Goal: Task Accomplishment & Management: Manage account settings

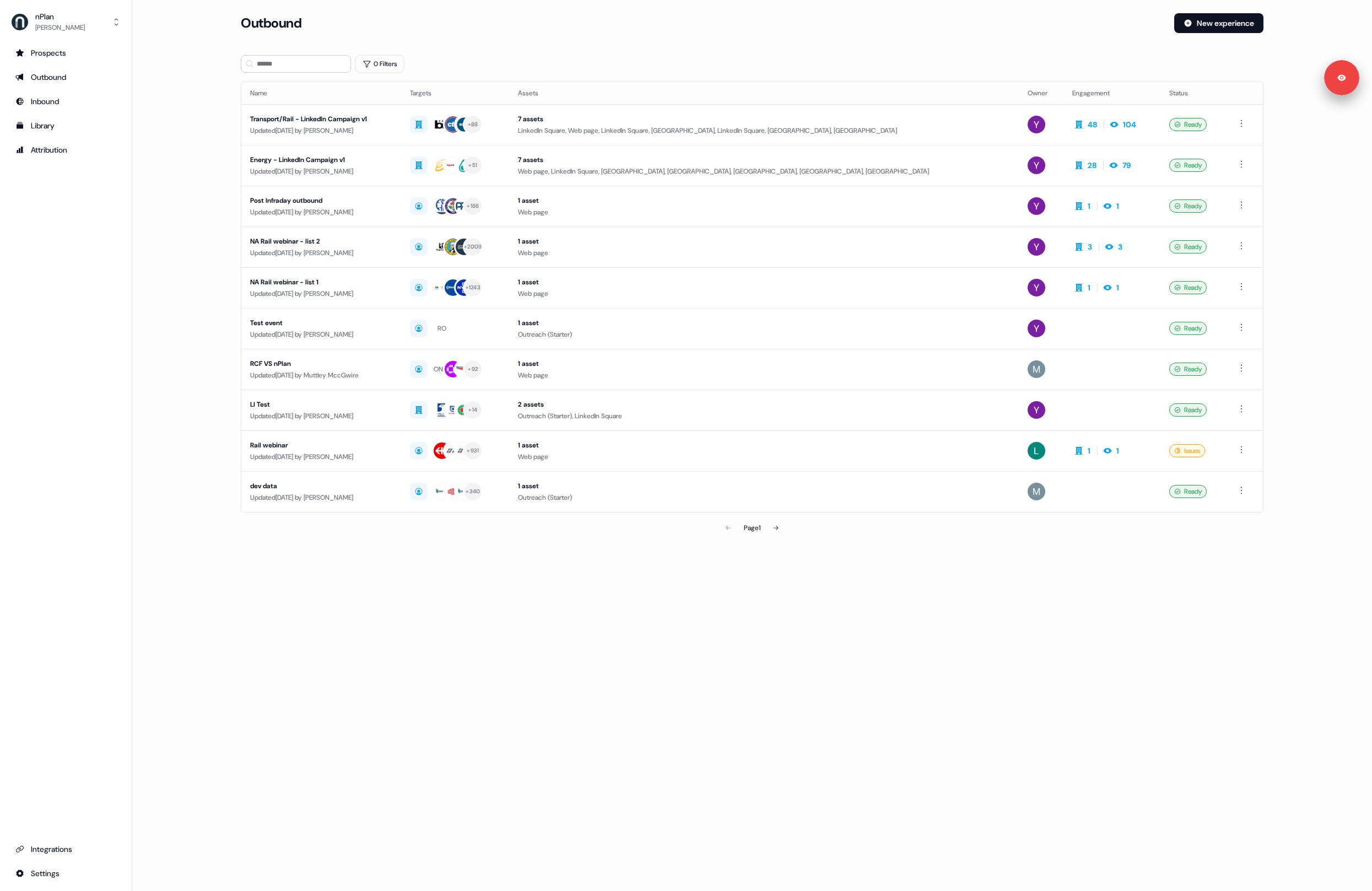
click at [201, 168] on main "Loading... Outbound New experience 0 Filters Name Targets Assets Owner Engageme…" at bounding box center [752, 291] width 1240 height 556
drag, startPoint x: 620, startPoint y: 673, endPoint x: 614, endPoint y: 657, distance: 17.1
click at [619, 673] on div "Loading... Outbound New experience 0 Filters Name Targets Assets Owner Engageme…" at bounding box center [752, 446] width 1240 height 891
click at [676, 49] on section "Loading... Outbound New experience 0 Filters Name Targets Assets Owner Engageme…" at bounding box center [752, 291] width 1058 height 556
click at [627, 26] on div "Outbound" at bounding box center [703, 23] width 925 height 20
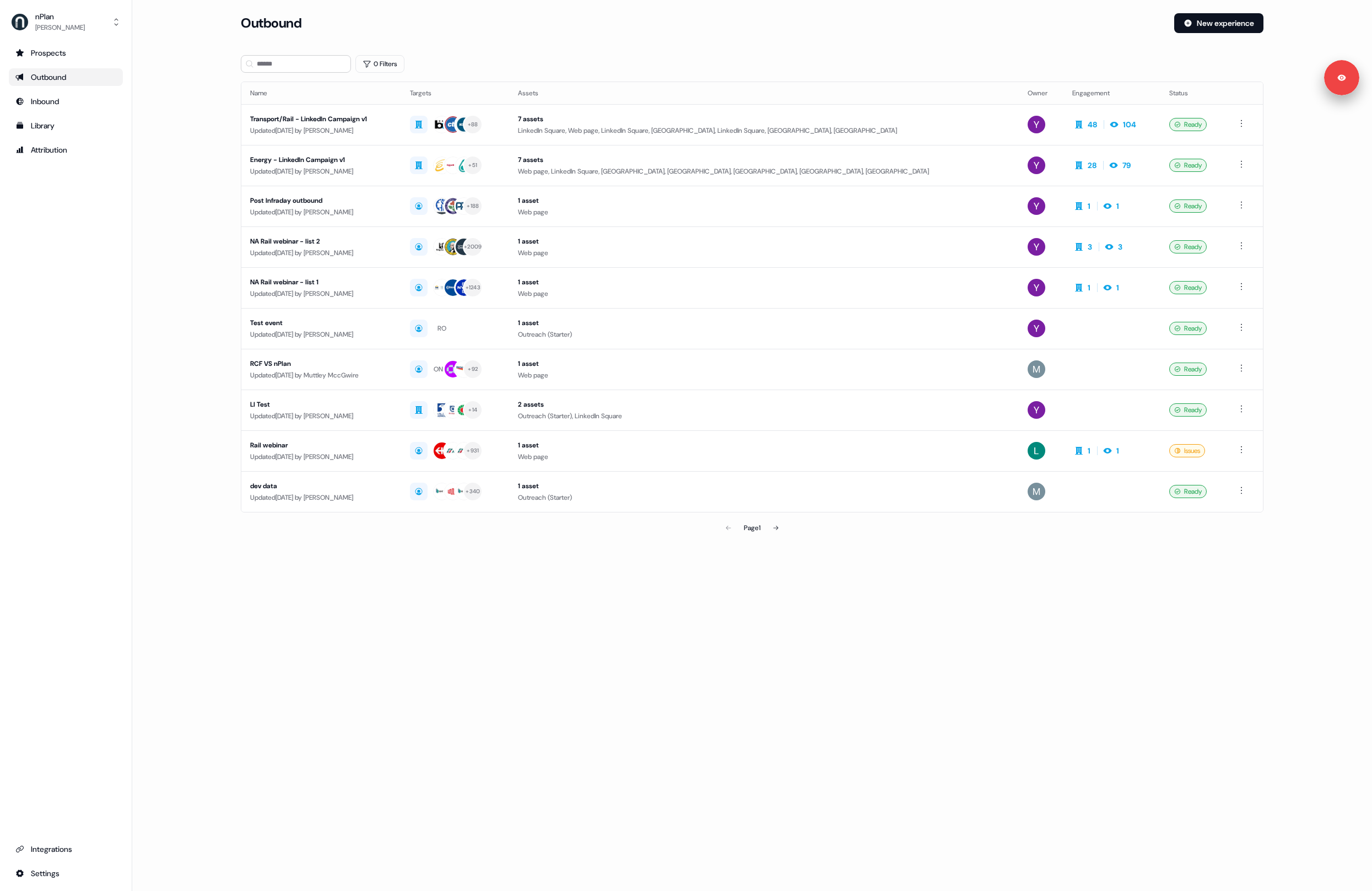
click at [701, 671] on div "Loading... Outbound New experience 0 Filters Name Targets Assets Owner Engageme…" at bounding box center [752, 446] width 1240 height 891
click at [643, 682] on div "Loading... Outbound New experience 0 Filters Name Targets Assets Owner Engageme…" at bounding box center [752, 446] width 1240 height 891
click at [645, 613] on div "Loading... Outbound New experience 0 Filters Name Targets Assets Owner Engageme…" at bounding box center [752, 446] width 1240 height 891
click at [683, 38] on div "Outbound New experience" at bounding box center [752, 30] width 1022 height 33
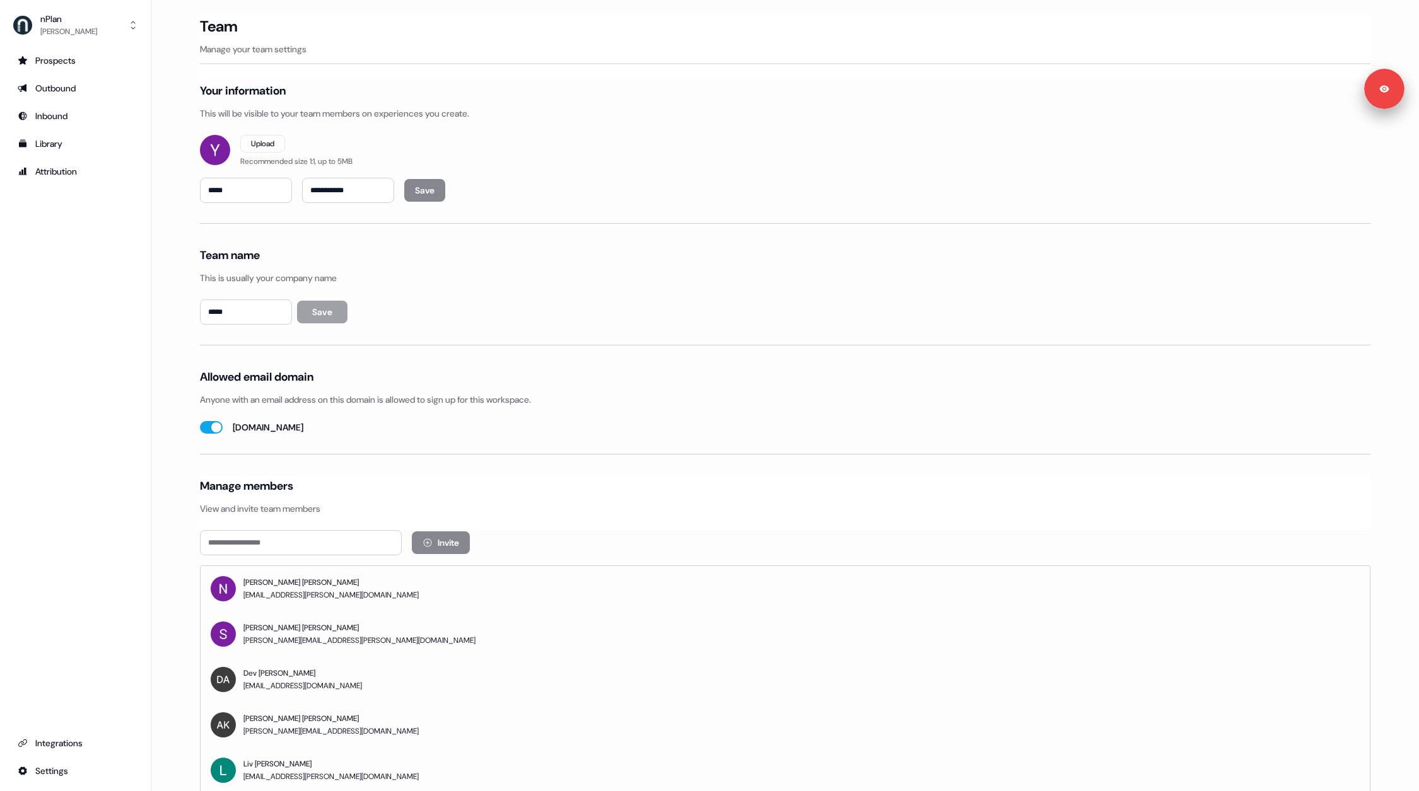
click at [127, 354] on div "Prospects Outbound Inbound Library Attribution Integrations Settings" at bounding box center [75, 415] width 131 height 731
click at [50, 236] on div "Prospects Outbound Inbound Library Attribution Integrations Settings" at bounding box center [75, 415] width 131 height 731
click at [61, 90] on div "Outbound" at bounding box center [75, 88] width 115 height 13
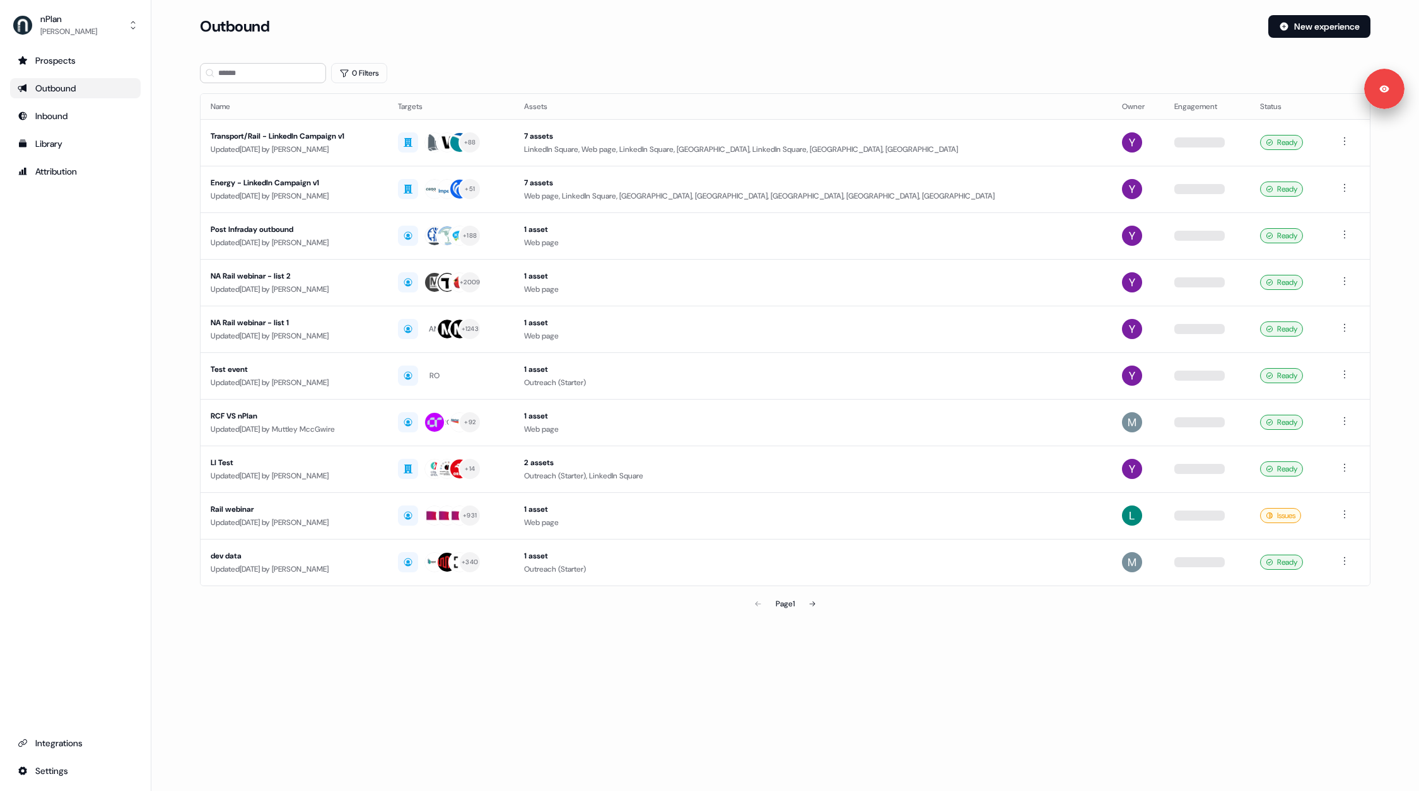
click at [59, 315] on div "Prospects Outbound Inbound Library Attribution Integrations Settings" at bounding box center [75, 415] width 131 height 731
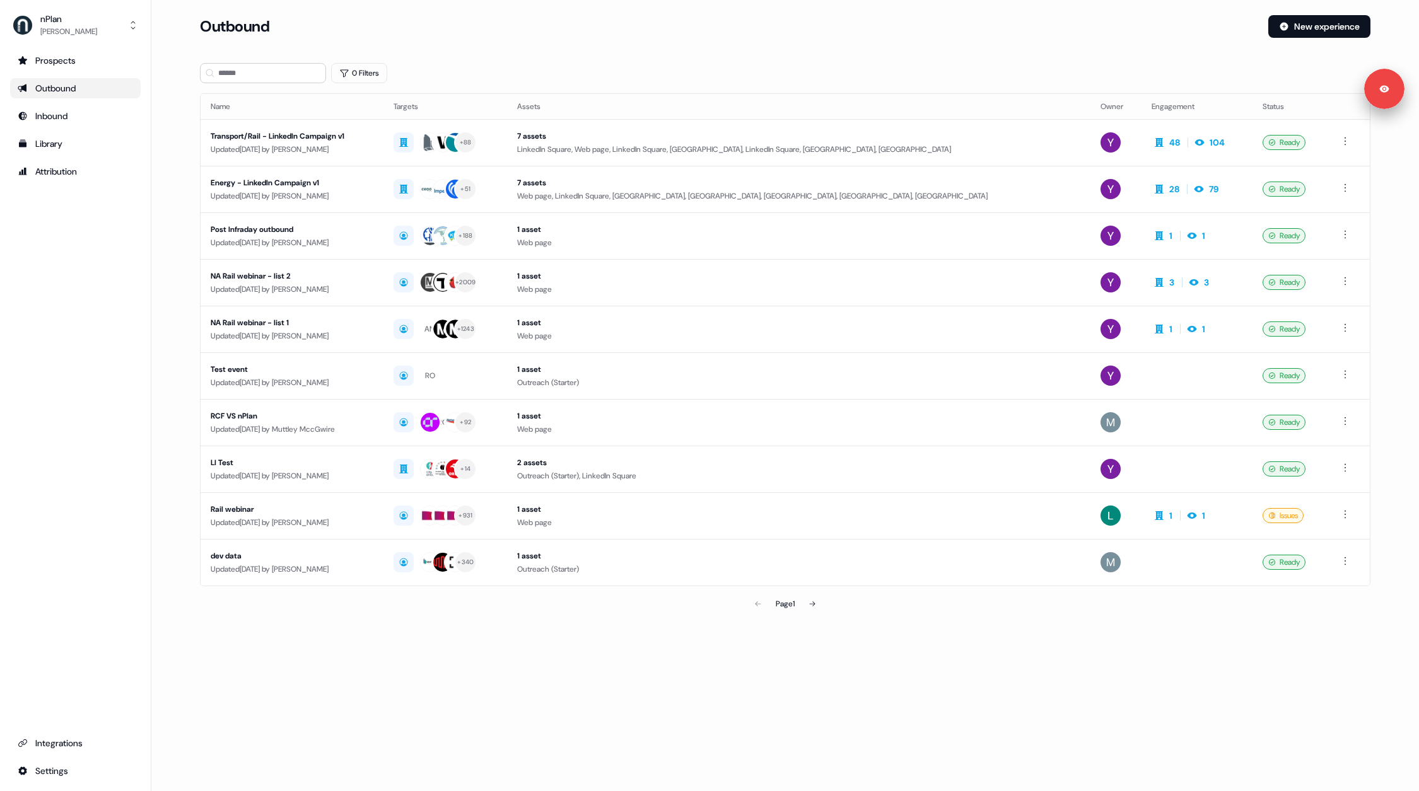
click at [103, 314] on div "Prospects Outbound Inbound Library Attribution Integrations Settings" at bounding box center [75, 415] width 131 height 731
click at [86, 293] on div "Prospects Outbound Inbound Library Attribution Integrations Settings" at bounding box center [75, 415] width 131 height 731
click at [708, 646] on section "Loading... Outbound New experience 0 Filters Name Targets Assets Owner Engageme…" at bounding box center [785, 333] width 1211 height 637
click at [675, 49] on div "Outbound New experience" at bounding box center [785, 34] width 1170 height 38
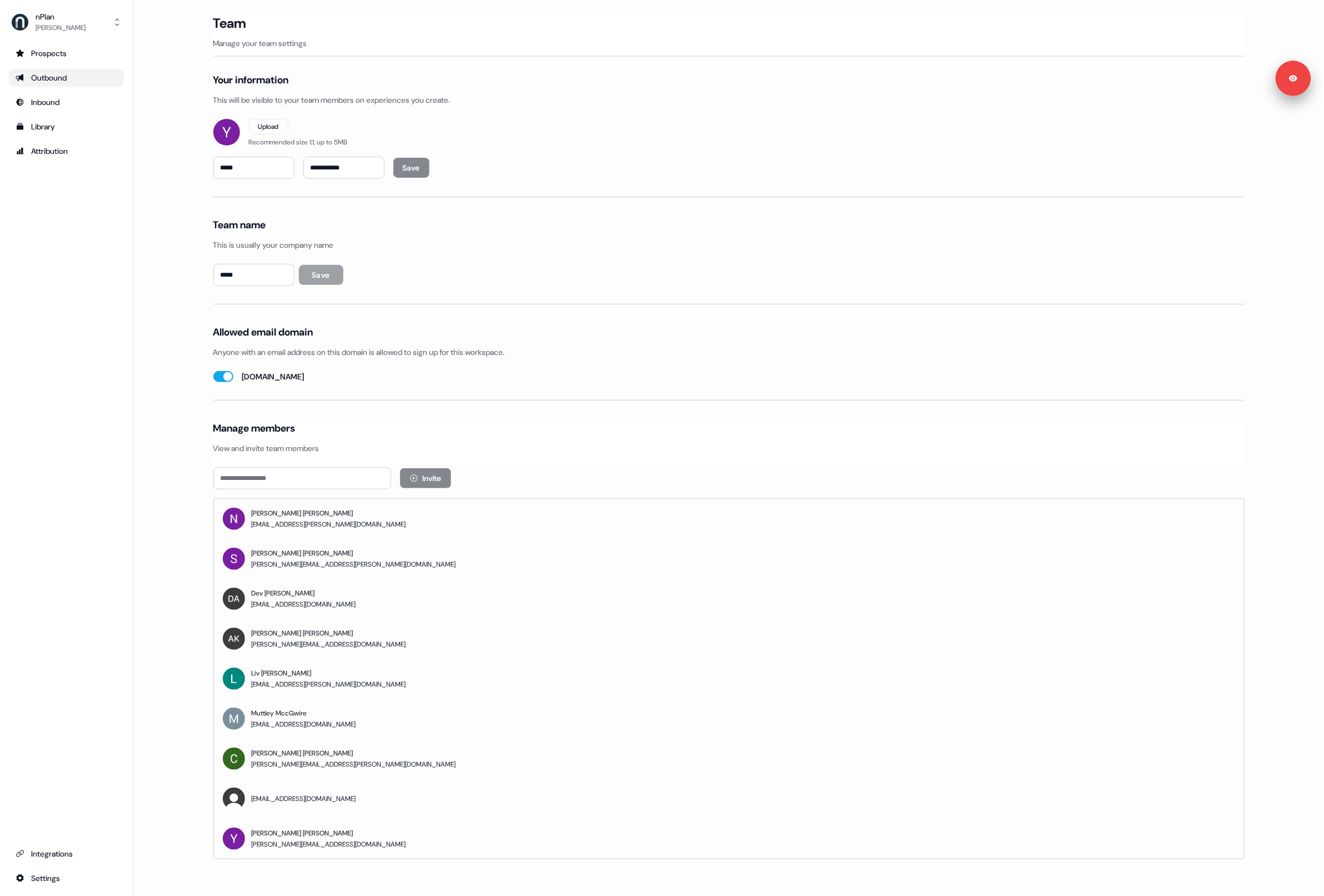
click at [60, 78] on div "Outbound" at bounding box center [66, 78] width 101 height 11
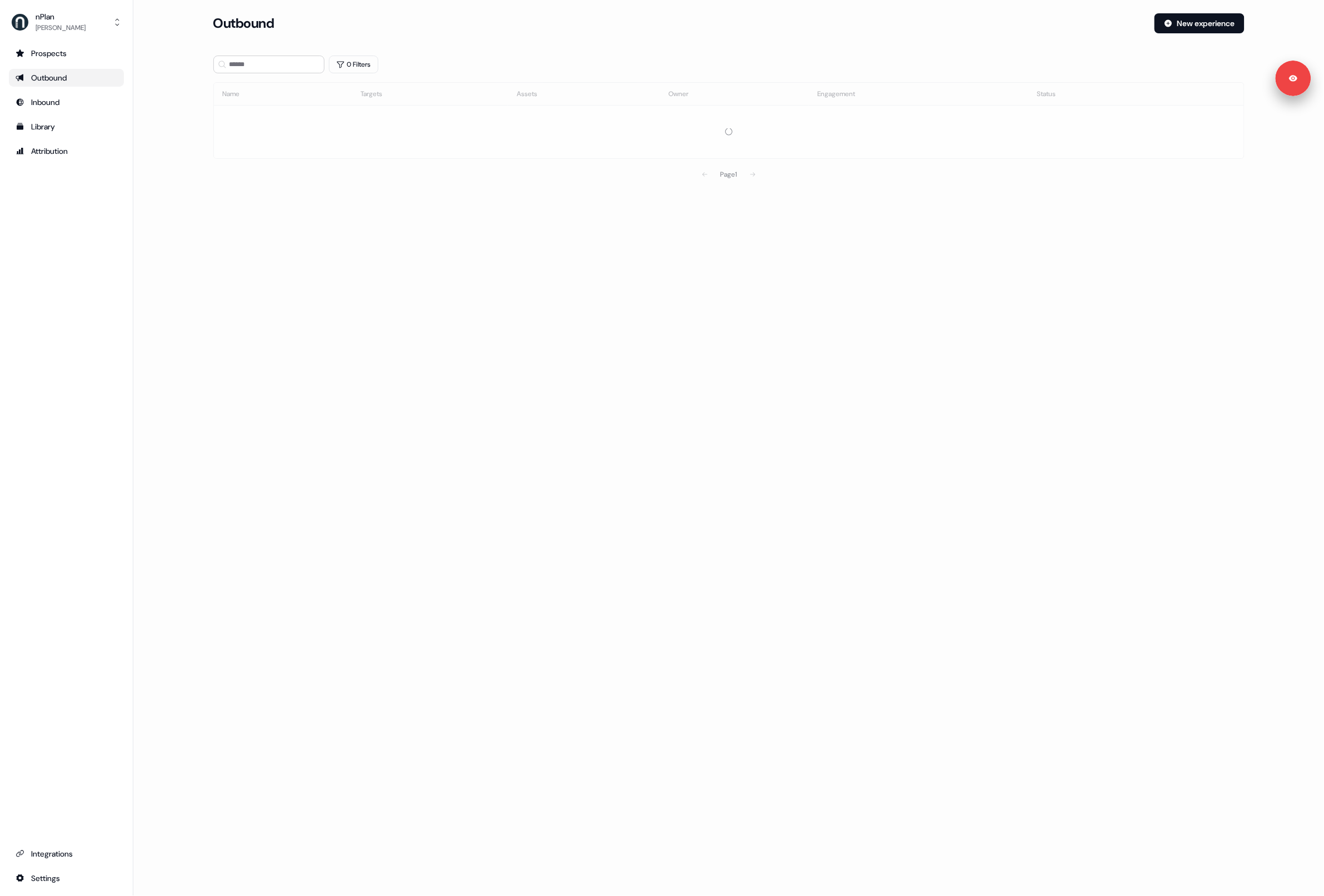
click at [173, 194] on main "Loading... Outbound New experience 0 Filters Name Targets Assets Owner Engageme…" at bounding box center [728, 115] width 1190 height 204
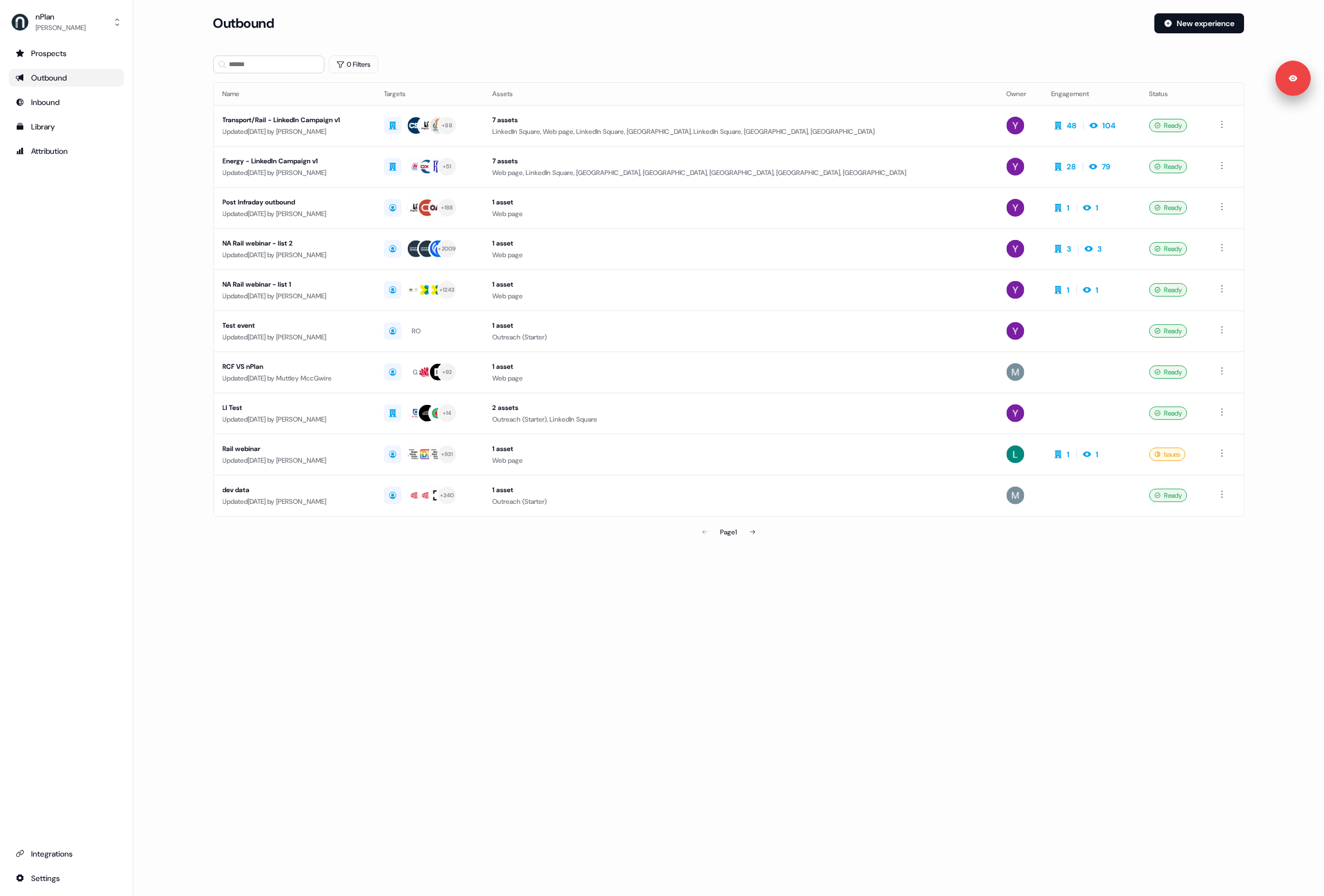
drag, startPoint x: 639, startPoint y: 662, endPoint x: 691, endPoint y: 637, distance: 57.7
click at [640, 661] on div "Loading... Outbound New experience 0 Filters Name Targets Assets Owner Engageme…" at bounding box center [728, 448] width 1190 height 896
drag, startPoint x: 694, startPoint y: 637, endPoint x: 758, endPoint y: 589, distance: 80.0
click at [694, 637] on div "Loading... Outbound New experience 0 Filters Name Targets Assets Owner Engageme…" at bounding box center [728, 448] width 1190 height 896
click at [660, 37] on div "Outbound New experience" at bounding box center [729, 30] width 1031 height 33
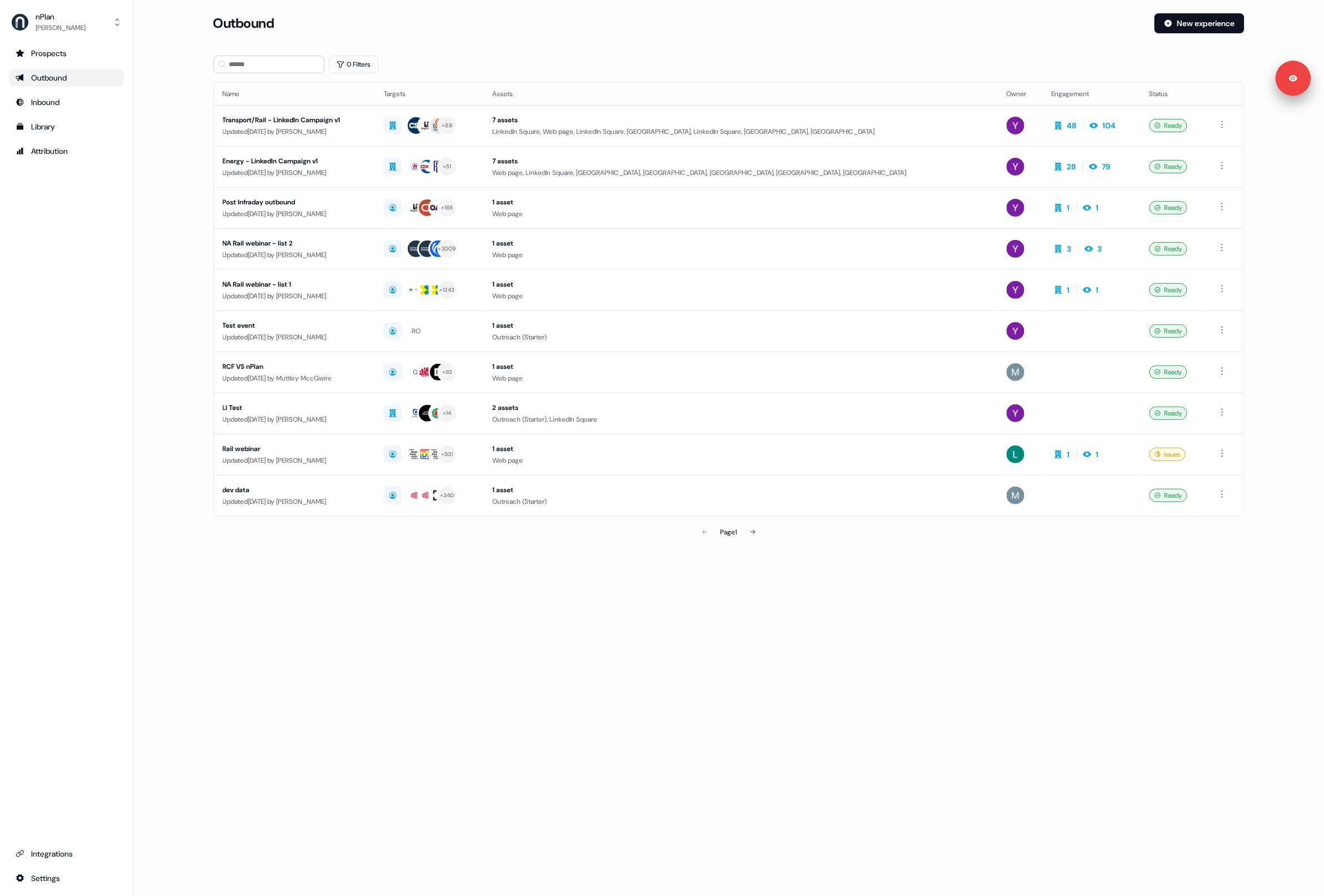
click at [660, 37] on div "Outbound New experience" at bounding box center [729, 30] width 1031 height 33
click at [662, 37] on div "Outbound New experience" at bounding box center [729, 30] width 1031 height 33
click at [703, 42] on div "Outbound New experience" at bounding box center [729, 30] width 1031 height 33
click at [707, 52] on section "Loading... Outbound New experience 0 Filters Name Targets Assets Owner Engageme…" at bounding box center [729, 293] width 1067 height 561
click at [688, 25] on div "Outbound" at bounding box center [679, 23] width 932 height 20
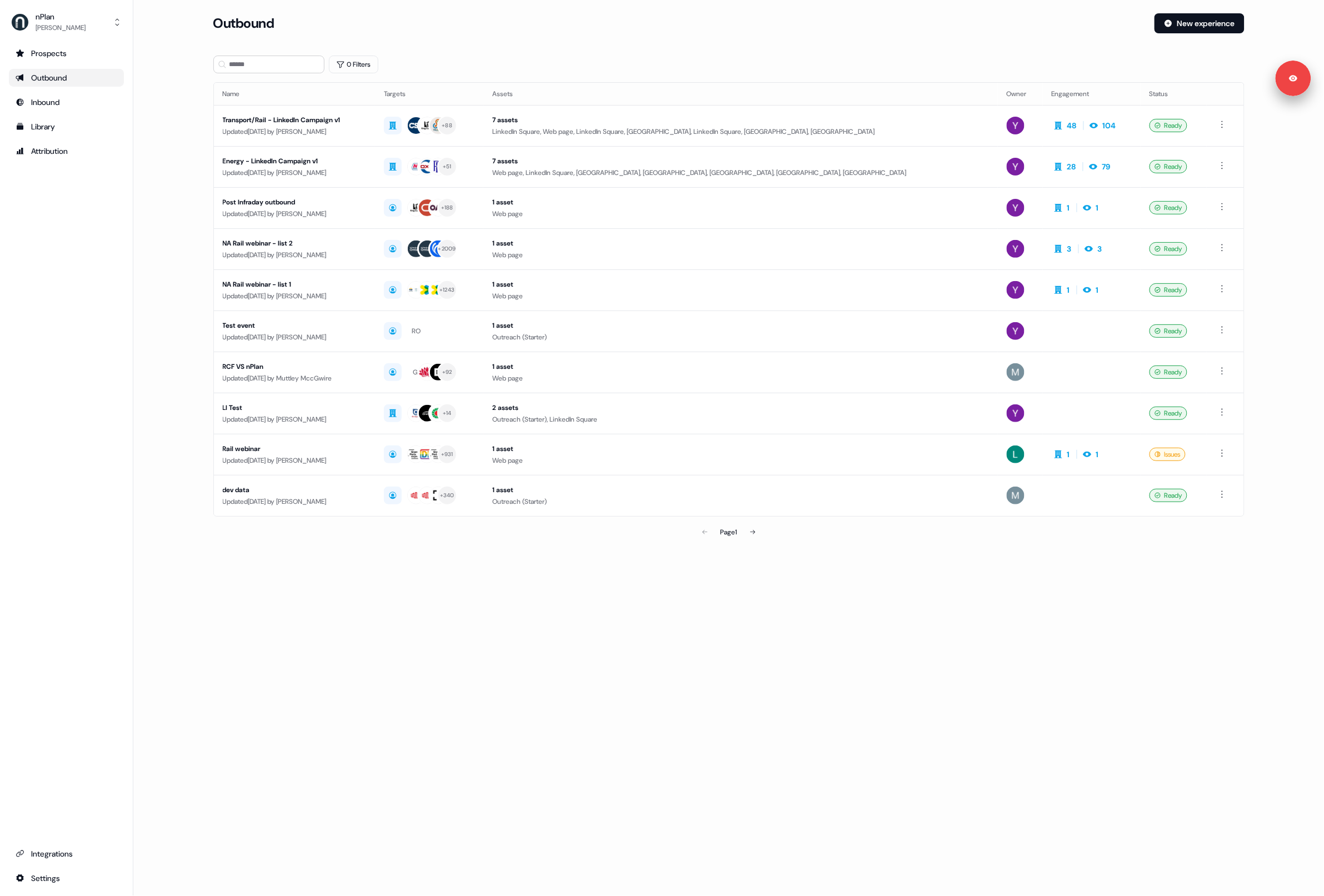
drag, startPoint x: 732, startPoint y: 601, endPoint x: 729, endPoint y: 595, distance: 6.7
click at [731, 600] on div "Loading... Outbound New experience 0 Filters Name Targets Assets Owner Engageme…" at bounding box center [728, 448] width 1190 height 896
click at [724, 48] on section "Loading... Outbound New experience 0 Filters Name Targets Assets Owner Engageme…" at bounding box center [729, 293] width 1067 height 561
click at [603, 33] on div "Outbound New experience" at bounding box center [729, 30] width 1031 height 33
click at [85, 28] on div "[PERSON_NAME]" at bounding box center [60, 27] width 50 height 11
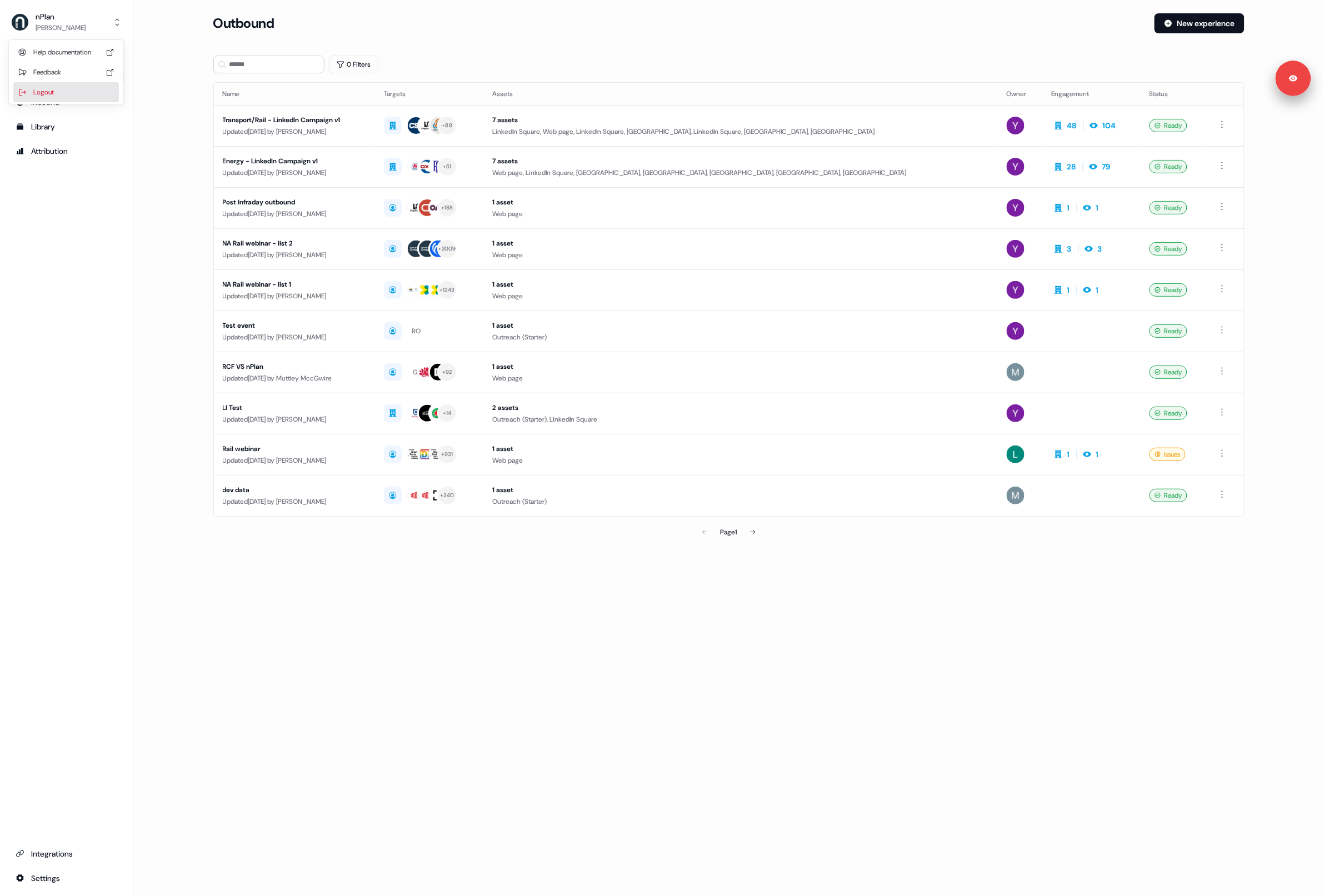
click at [63, 99] on div "Logout" at bounding box center [66, 92] width 106 height 20
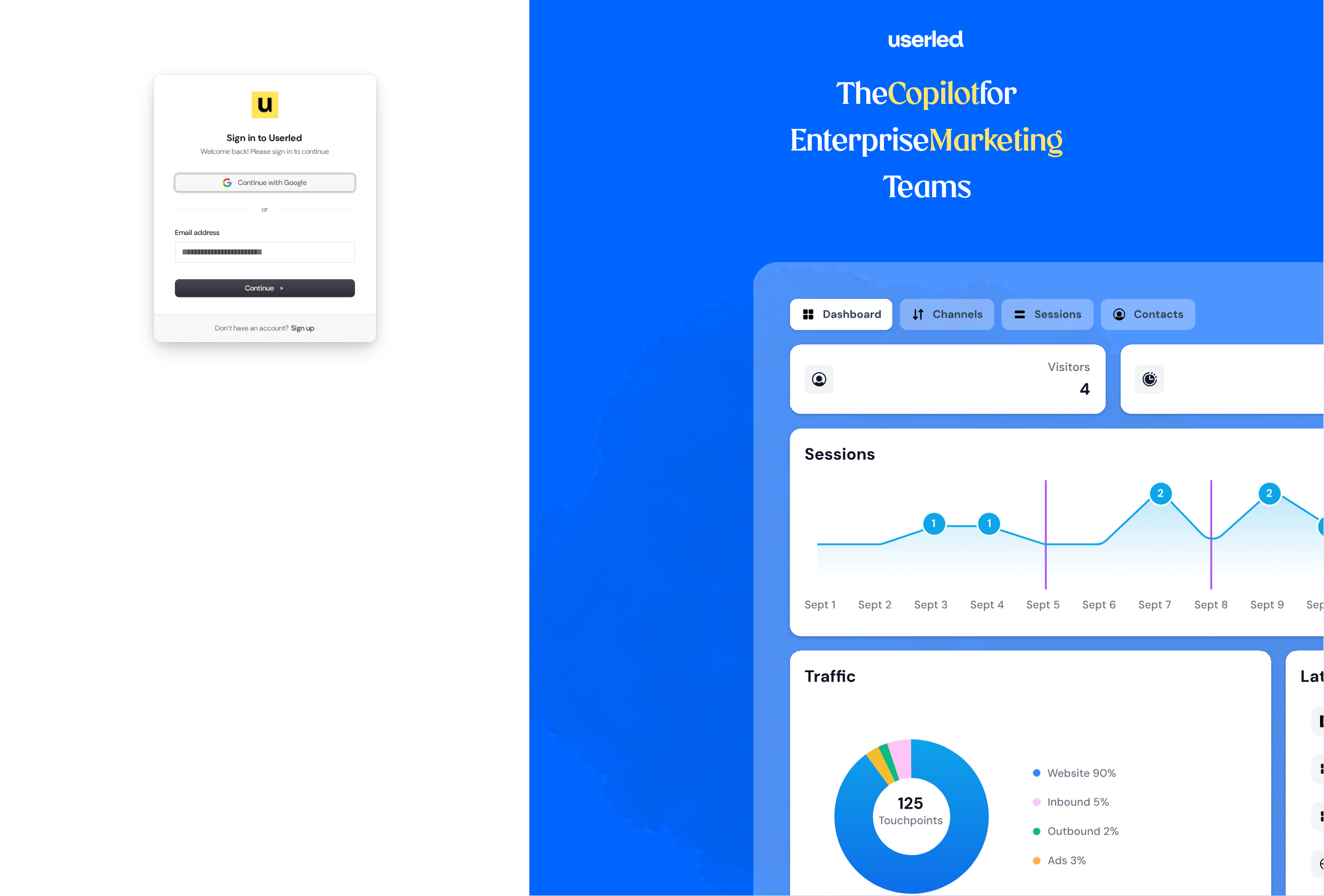
click at [220, 174] on button "Continue with Google" at bounding box center [264, 182] width 179 height 17
